Goal: Obtain resource: Download file/media

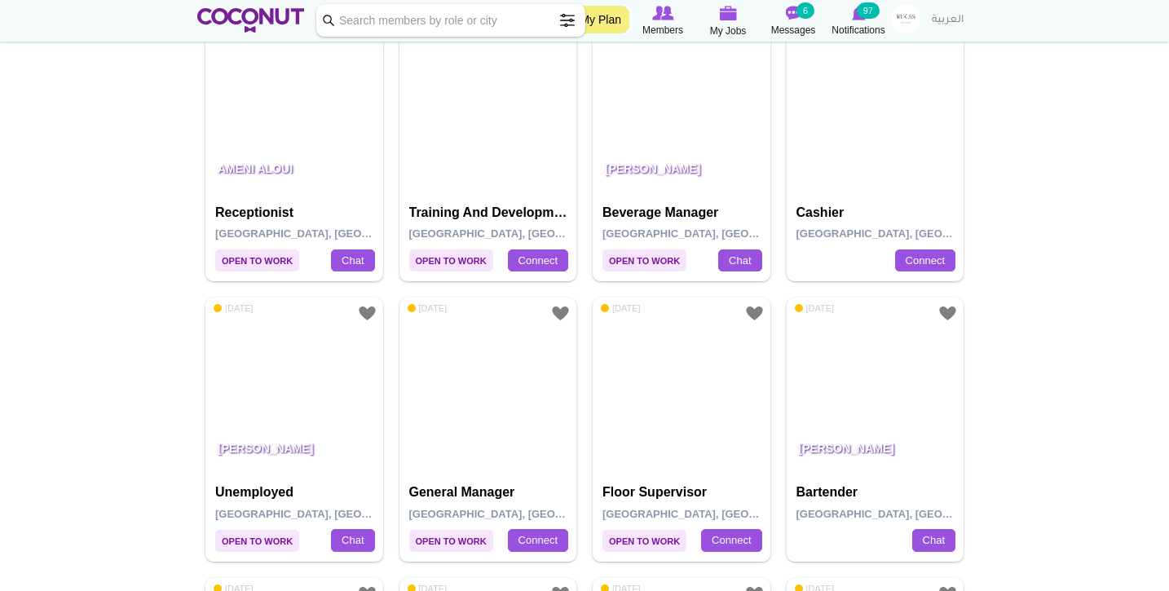
scroll to position [831, 0]
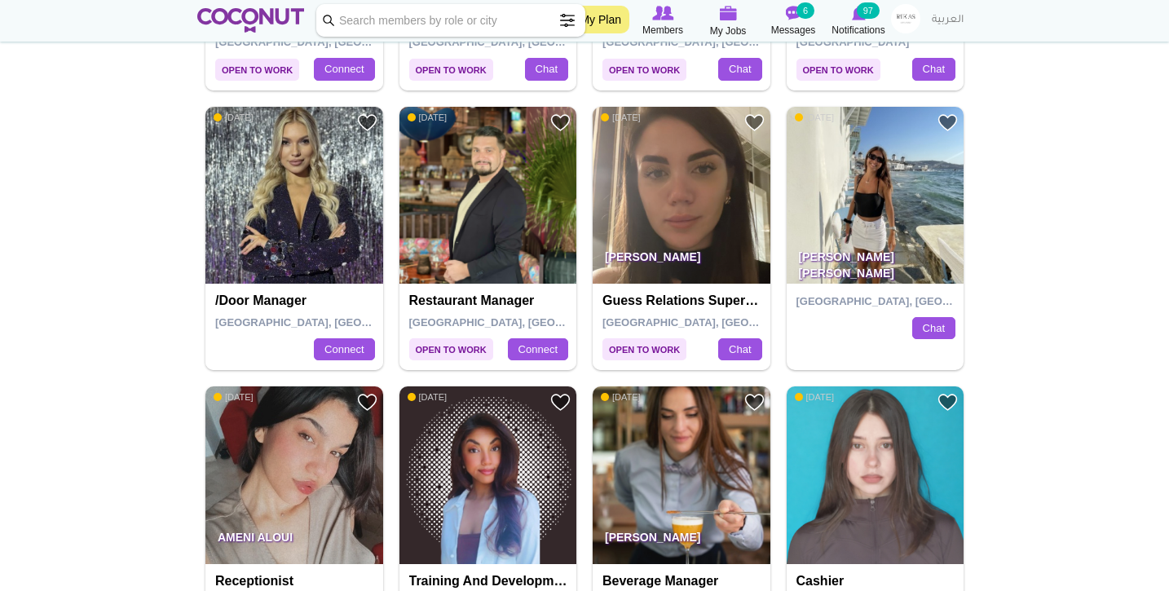
click at [261, 22] on img at bounding box center [250, 20] width 107 height 24
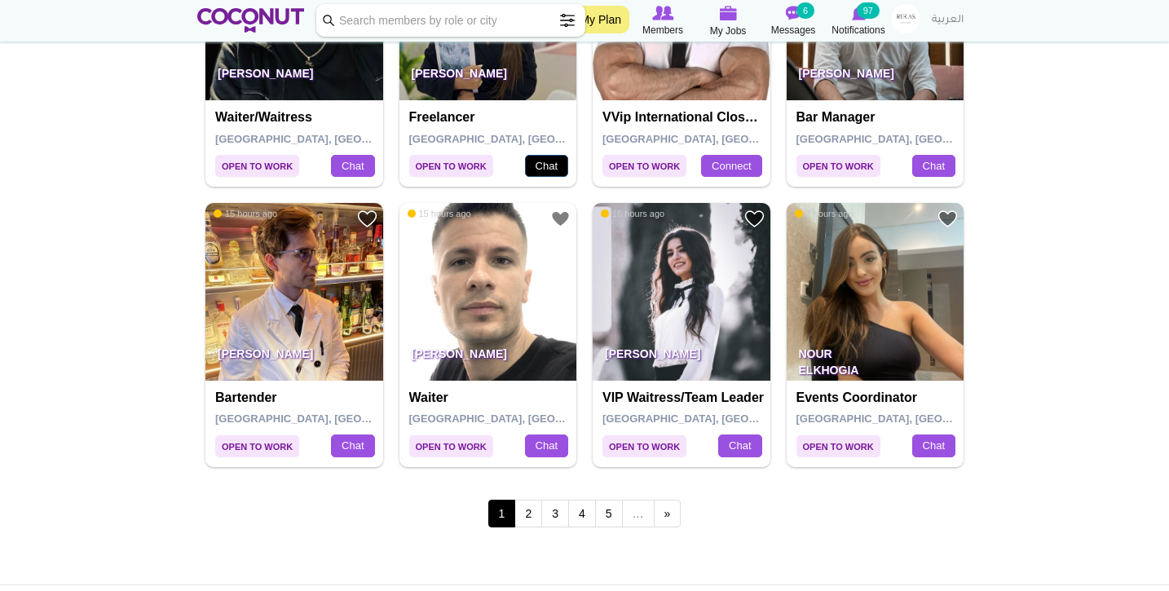
scroll to position [2735, 0]
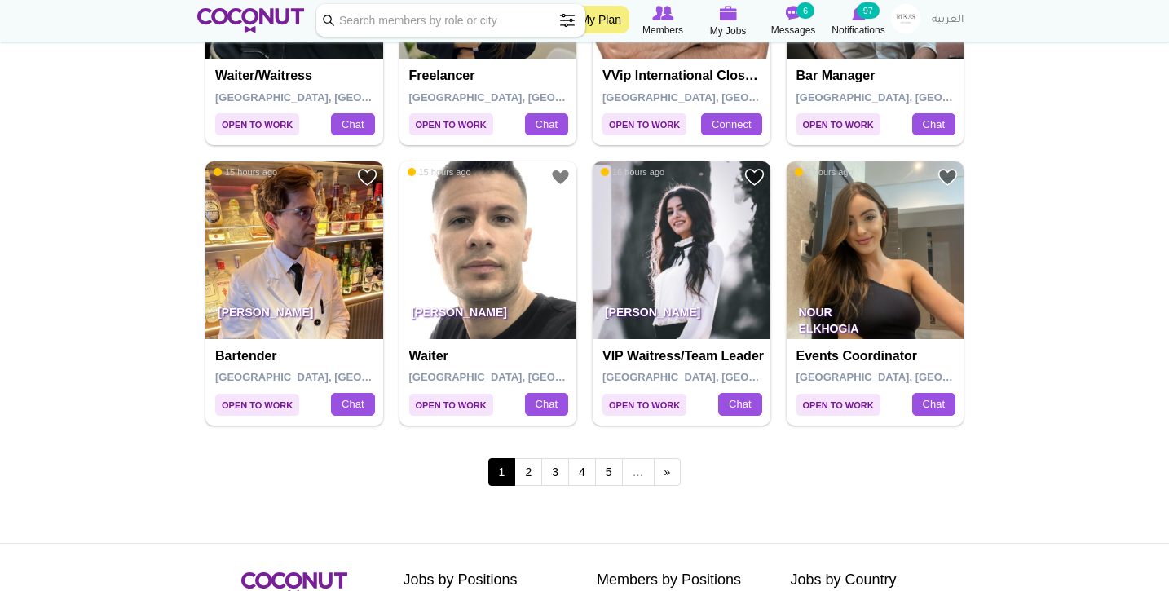
click at [655, 229] on img at bounding box center [682, 250] width 178 height 178
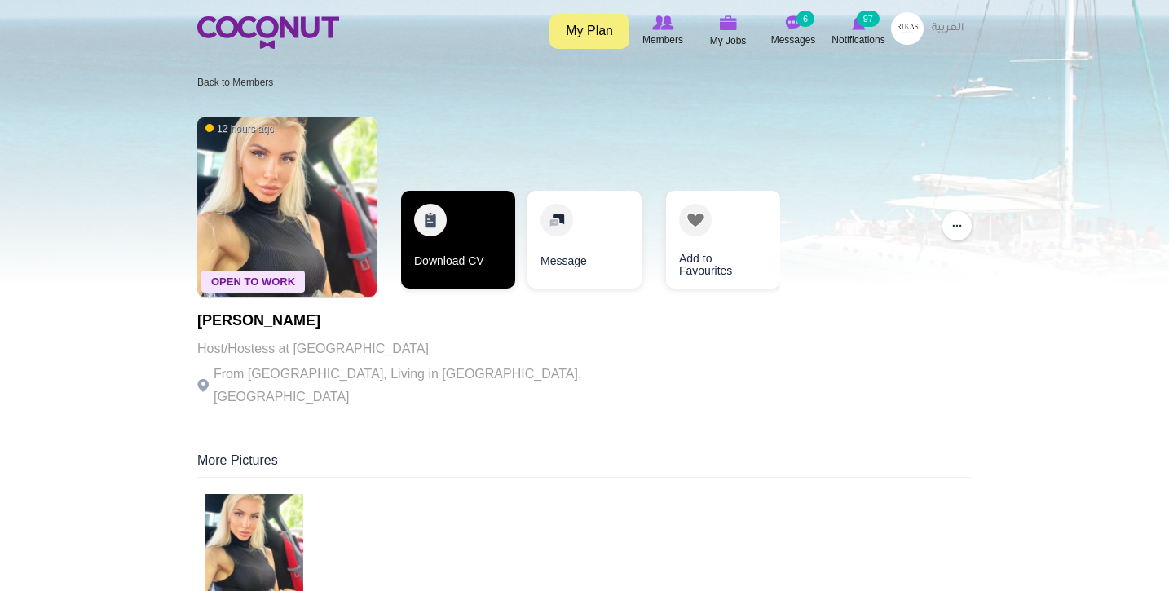
click at [447, 249] on link "Download CV" at bounding box center [458, 240] width 114 height 98
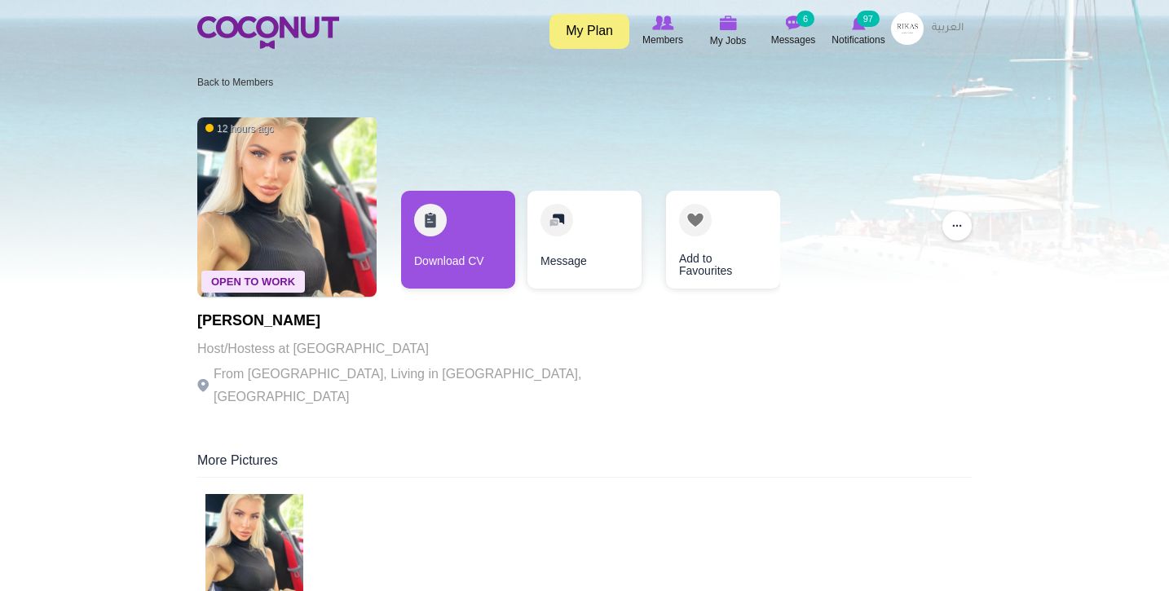
click at [637, 73] on ol "Back to Members" at bounding box center [590, 82] width 787 height 26
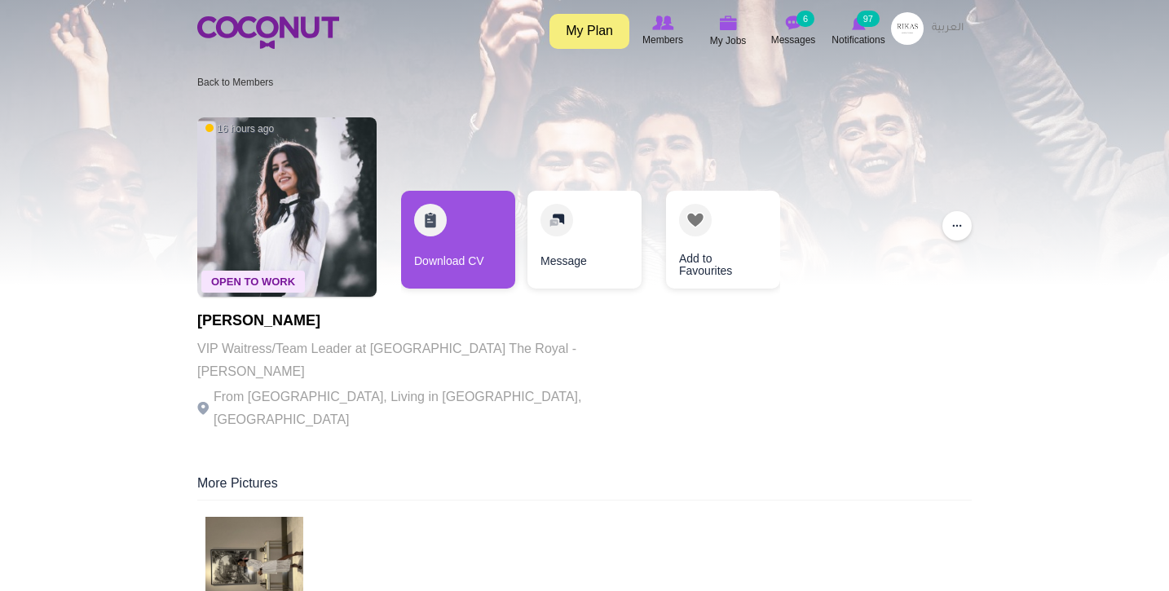
scroll to position [36, 0]
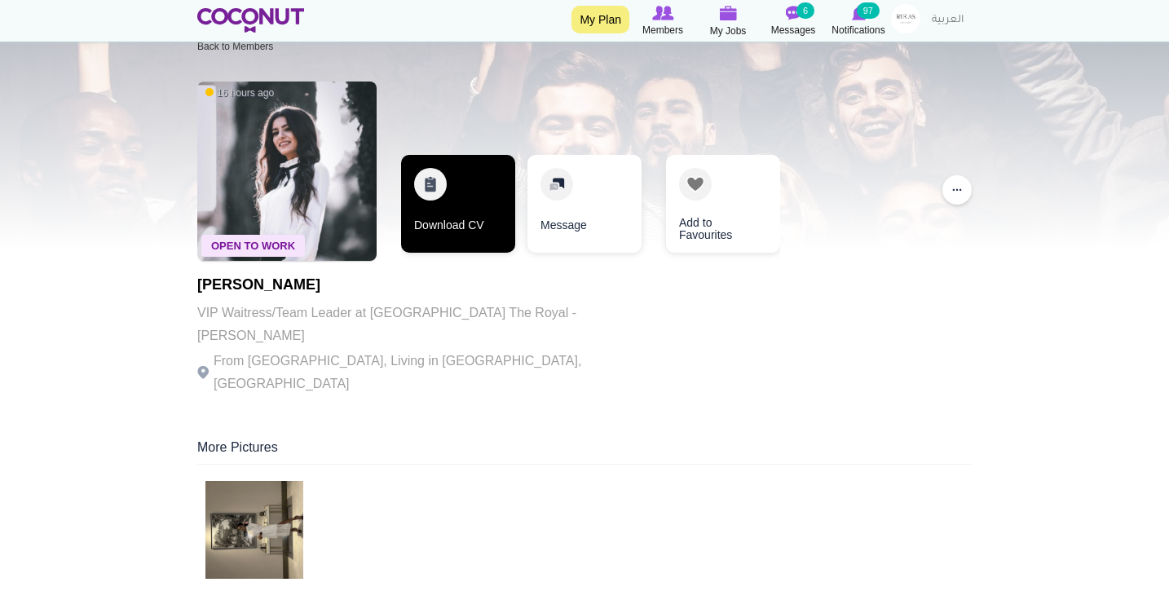
click at [451, 216] on link "Download CV" at bounding box center [458, 204] width 114 height 98
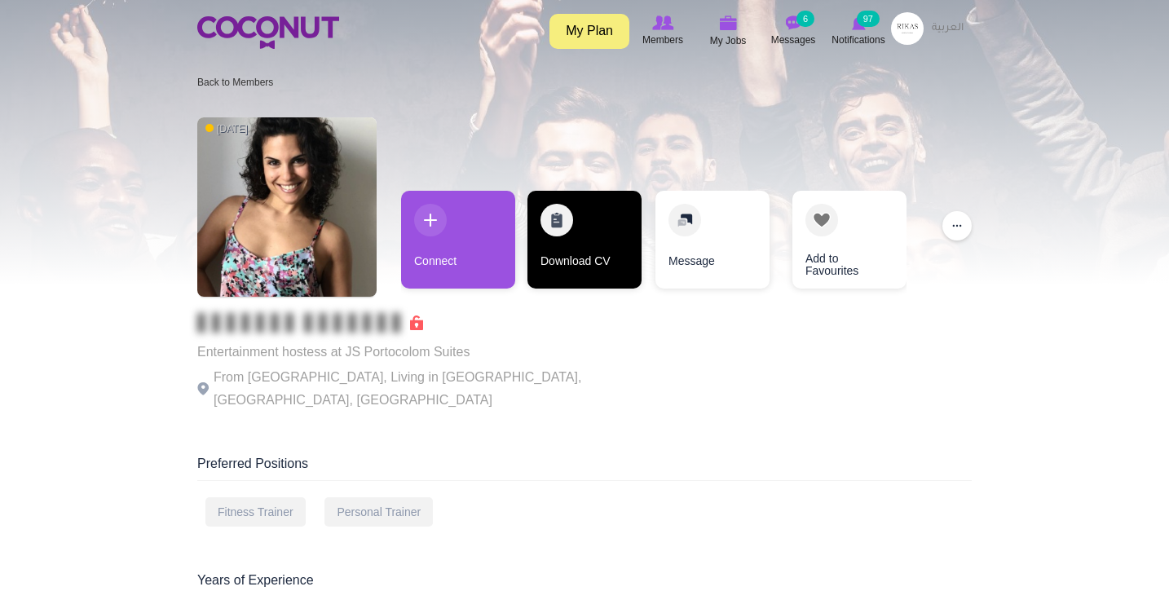
click at [581, 230] on link "Download CV" at bounding box center [584, 240] width 114 height 98
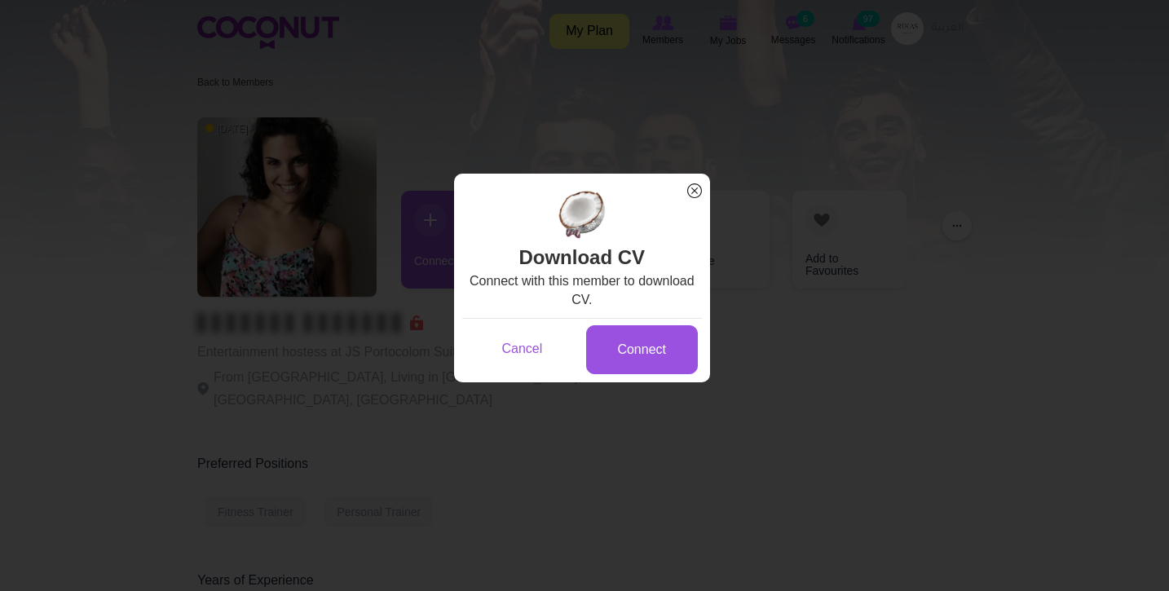
click at [646, 376] on div "Cancel Connect" at bounding box center [582, 348] width 240 height 61
click at [650, 357] on link "Connect" at bounding box center [642, 350] width 112 height 50
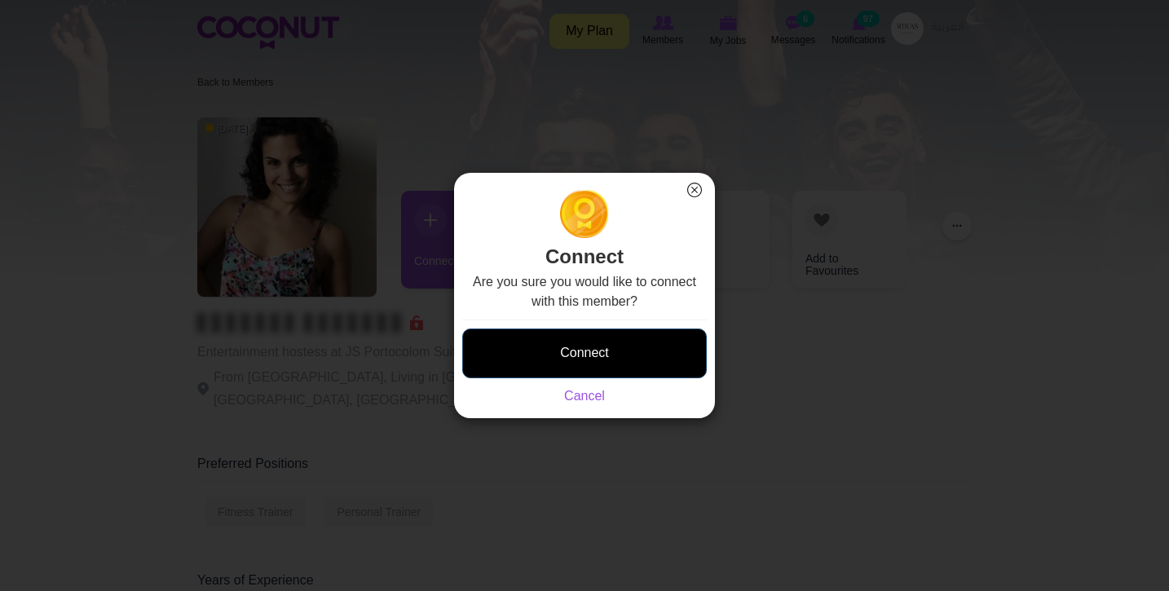
click at [608, 349] on button "Connect" at bounding box center [584, 353] width 245 height 50
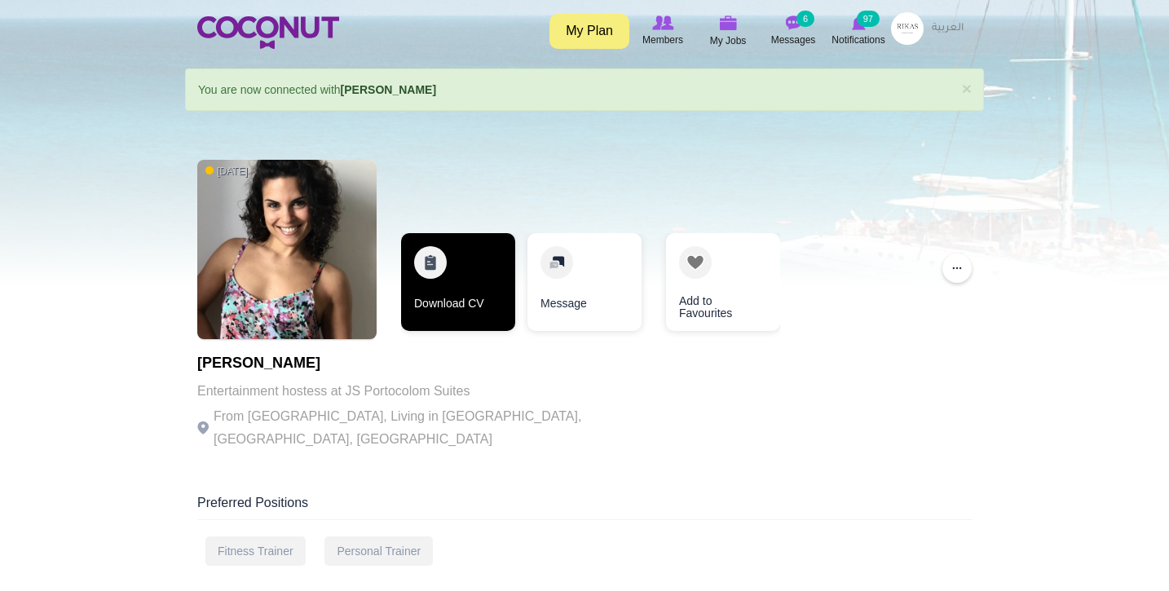
click at [446, 244] on link "Download CV" at bounding box center [458, 282] width 114 height 98
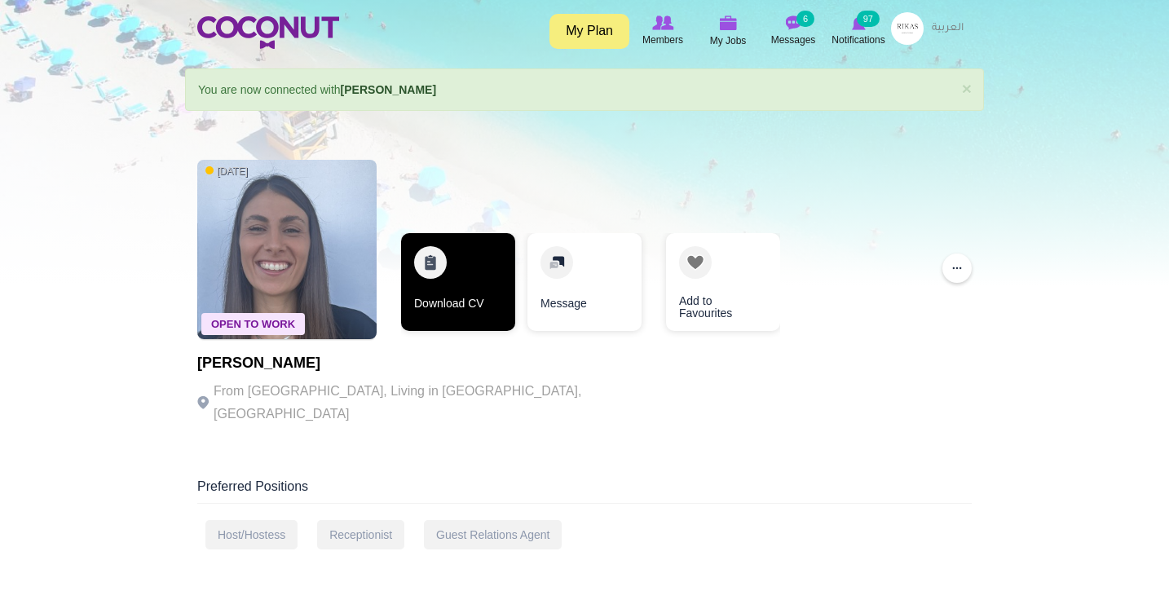
click at [475, 263] on link "Download CV" at bounding box center [458, 282] width 114 height 98
